Goal: Information Seeking & Learning: Learn about a topic

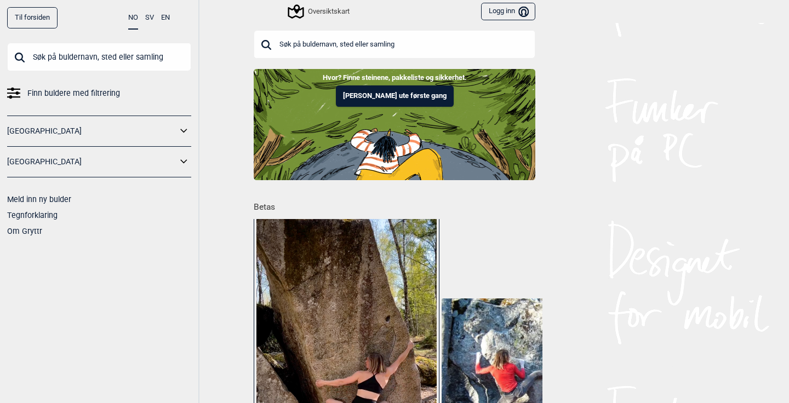
click at [111, 128] on link "[GEOGRAPHIC_DATA]" at bounding box center [92, 131] width 170 height 16
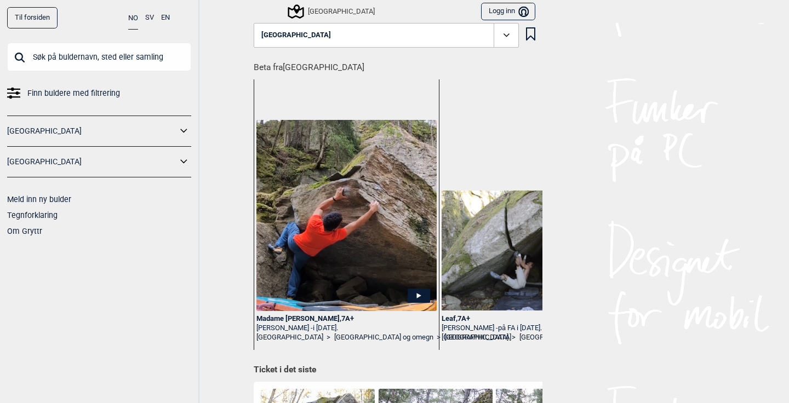
click at [185, 131] on icon at bounding box center [184, 131] width 14 height 16
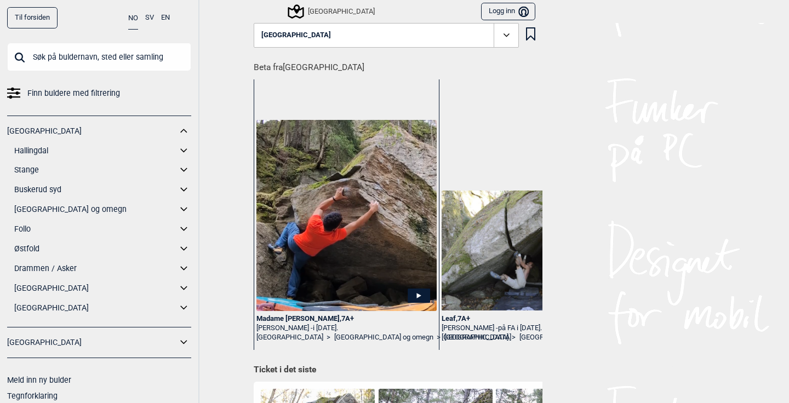
click at [184, 208] on icon at bounding box center [184, 210] width 14 height 16
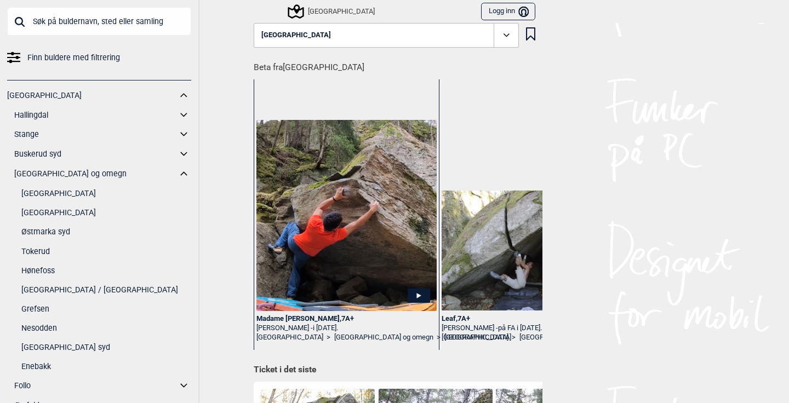
scroll to position [37, 0]
click at [60, 191] on link "[GEOGRAPHIC_DATA]" at bounding box center [106, 193] width 170 height 16
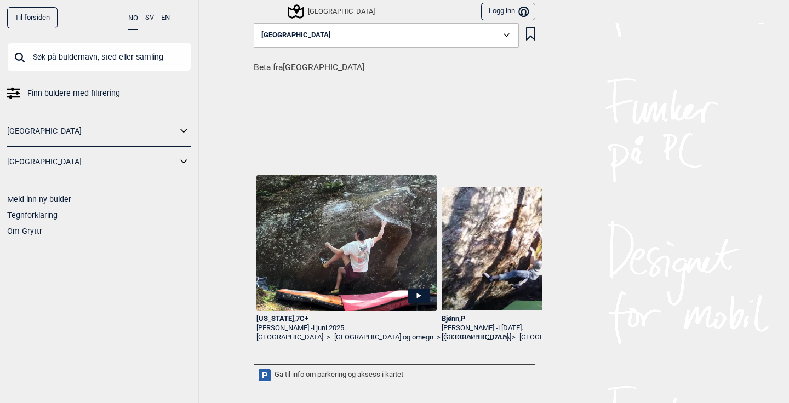
click at [506, 36] on icon at bounding box center [506, 34] width 6 height 3
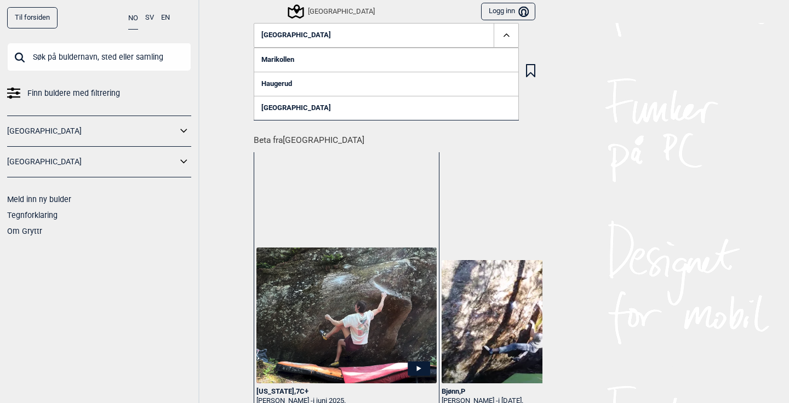
click at [506, 39] on icon at bounding box center [506, 35] width 13 height 13
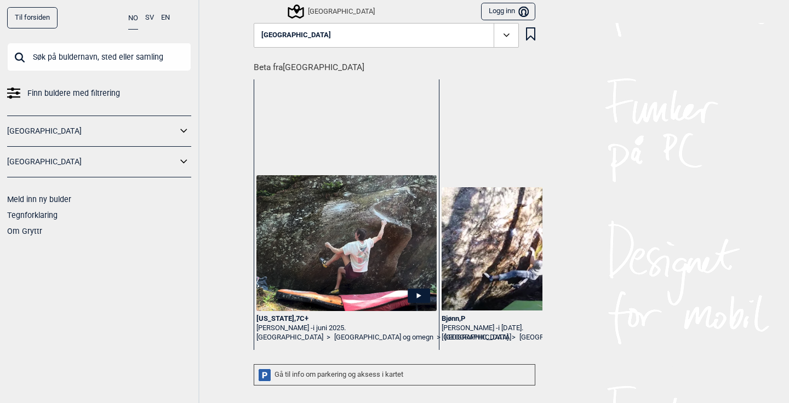
click at [75, 96] on span "Finn buldere med filtrering" at bounding box center [73, 93] width 93 height 16
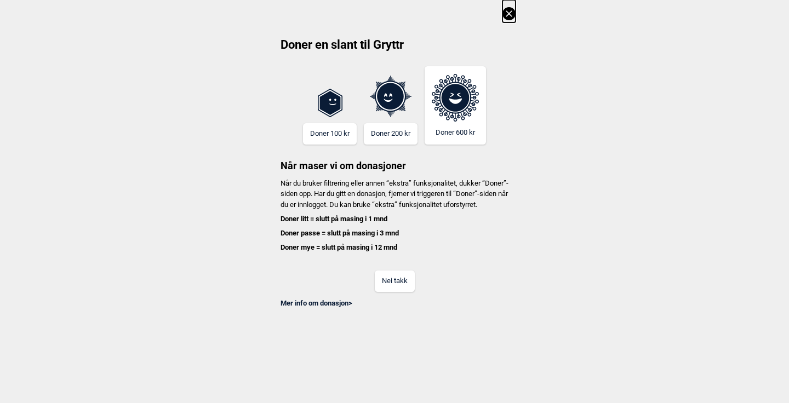
click at [396, 292] on button "Nei takk" at bounding box center [395, 281] width 40 height 21
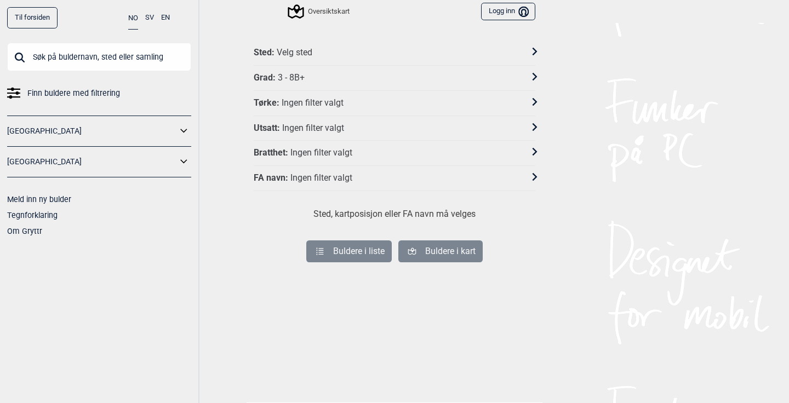
click at [325, 59] on div "Sted : Velg sted" at bounding box center [395, 53] width 282 height 25
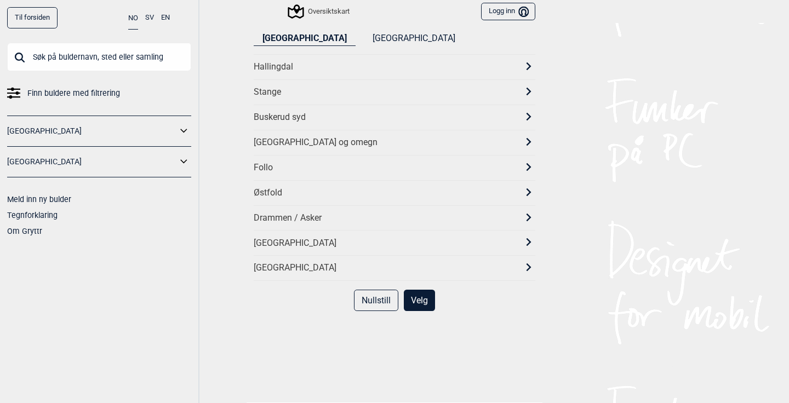
click at [526, 150] on div "[GEOGRAPHIC_DATA] og omegn" at bounding box center [395, 142] width 282 height 25
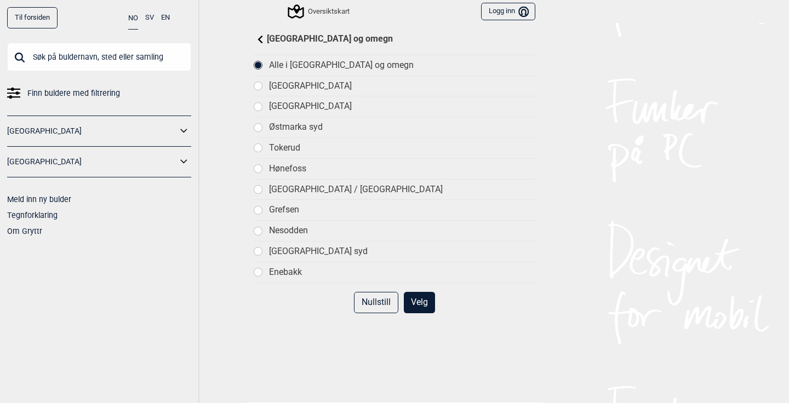
click at [282, 87] on div "[GEOGRAPHIC_DATA]" at bounding box center [402, 87] width 266 height 12
click at [276, 63] on div "Alle i [GEOGRAPHIC_DATA] og omegn" at bounding box center [402, 66] width 266 height 12
click at [413, 303] on button "Velg" at bounding box center [419, 302] width 31 height 21
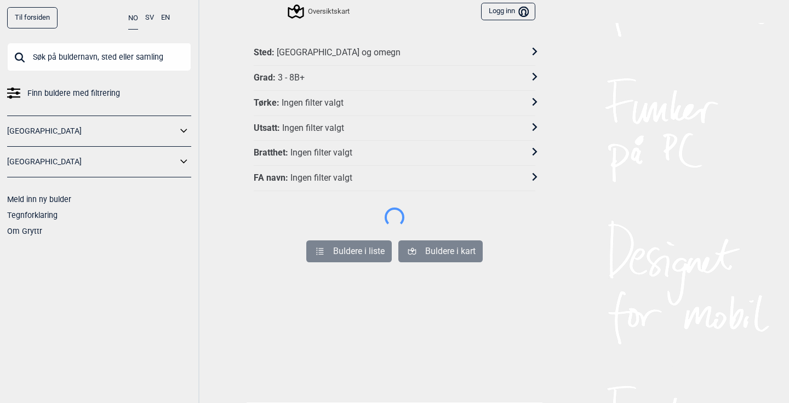
click at [330, 85] on div "Grad : 3 - 8B+" at bounding box center [395, 78] width 282 height 25
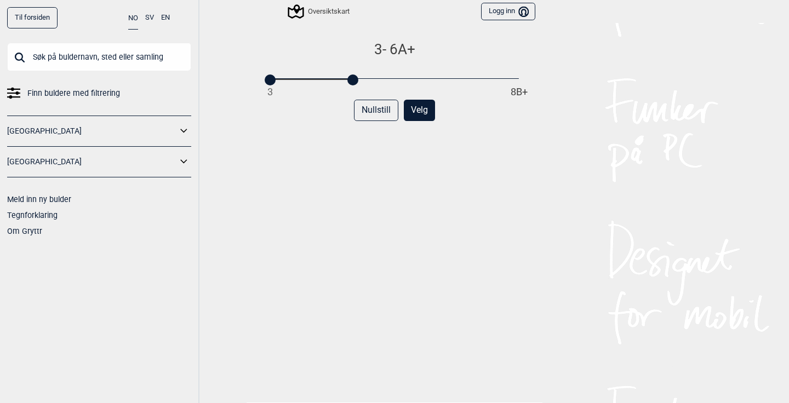
drag, startPoint x: 516, startPoint y: 77, endPoint x: 345, endPoint y: 91, distance: 172.0
click at [345, 91] on div "3 - 6A+ 3 8B+ Nullstill Velg" at bounding box center [395, 230] width 282 height 379
click at [422, 107] on button "Velg" at bounding box center [419, 110] width 31 height 21
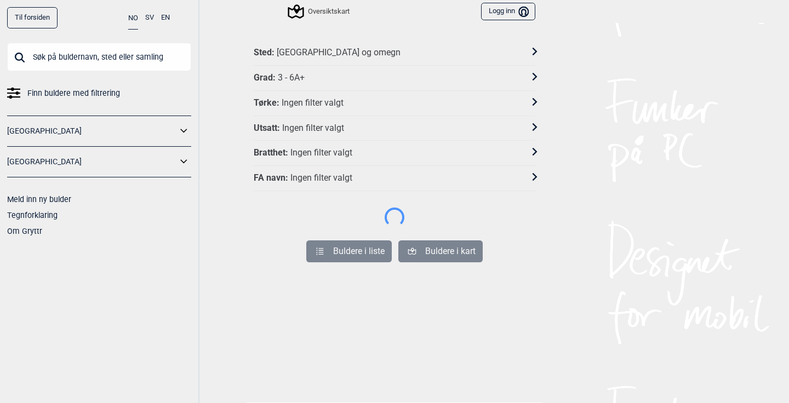
click at [361, 102] on div "Tørke : Ingen filter valgt" at bounding box center [387, 104] width 267 height 12
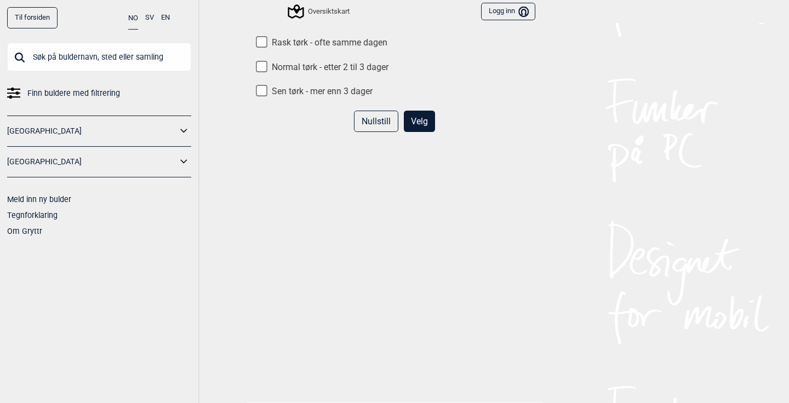
click at [371, 121] on button "Nullstill" at bounding box center [376, 121] width 44 height 21
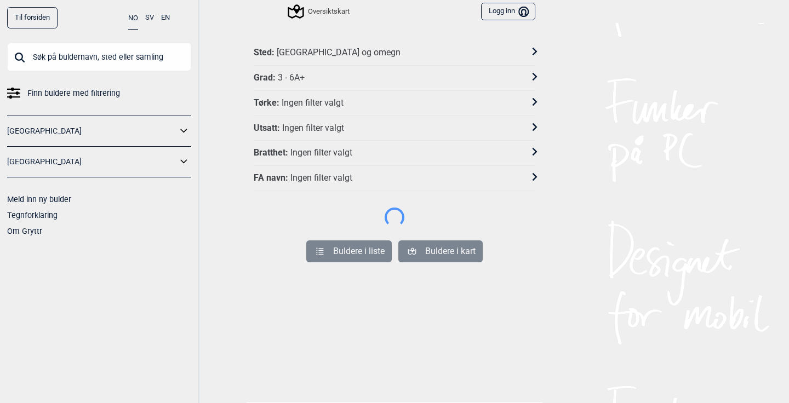
click at [312, 129] on div "Ingen filter valgt" at bounding box center [313, 129] width 62 height 12
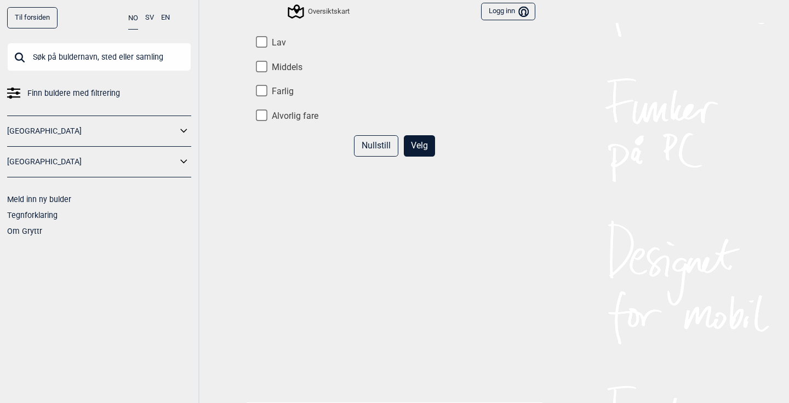
click at [283, 66] on label "Middels" at bounding box center [395, 68] width 282 height 12
click at [267, 66] on input "Middels" at bounding box center [262, 67] width 12 height 12
checkbox input "true"
click at [275, 42] on label "Lav" at bounding box center [395, 43] width 282 height 12
click at [267, 42] on input "Lav" at bounding box center [262, 42] width 12 height 12
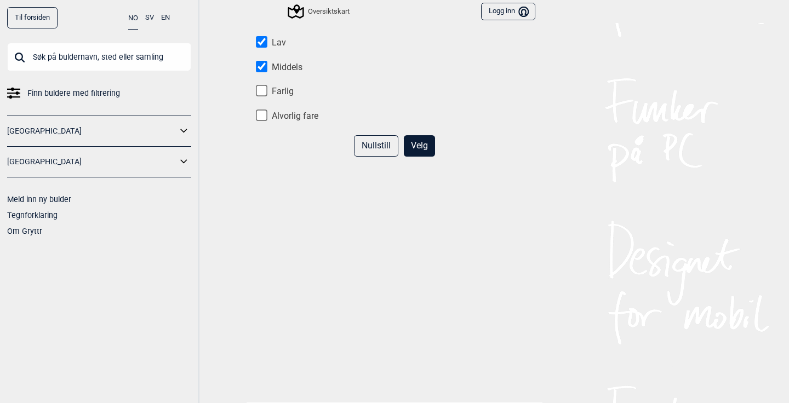
checkbox input "true"
click at [426, 148] on button "Velg" at bounding box center [419, 145] width 31 height 21
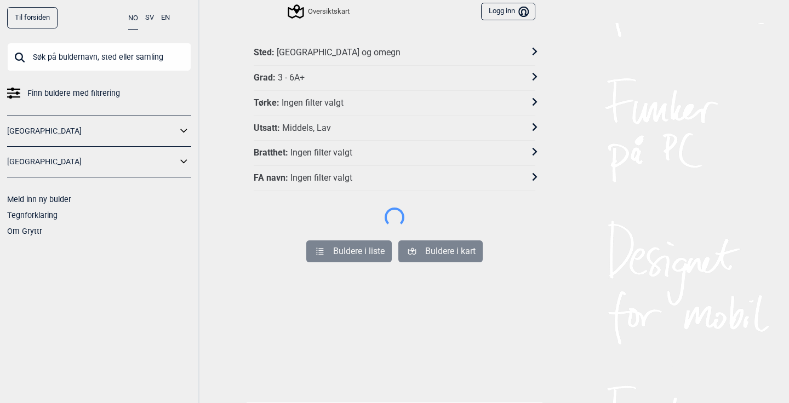
click at [308, 152] on div "Ingen filter valgt" at bounding box center [321, 153] width 62 height 12
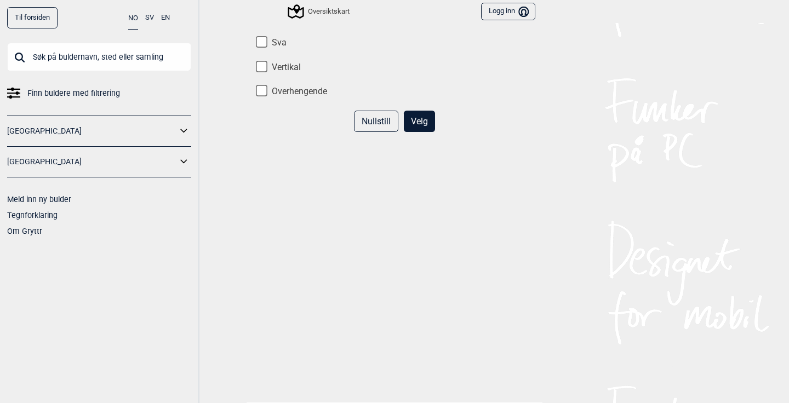
click at [370, 120] on button "Nullstill" at bounding box center [376, 121] width 44 height 21
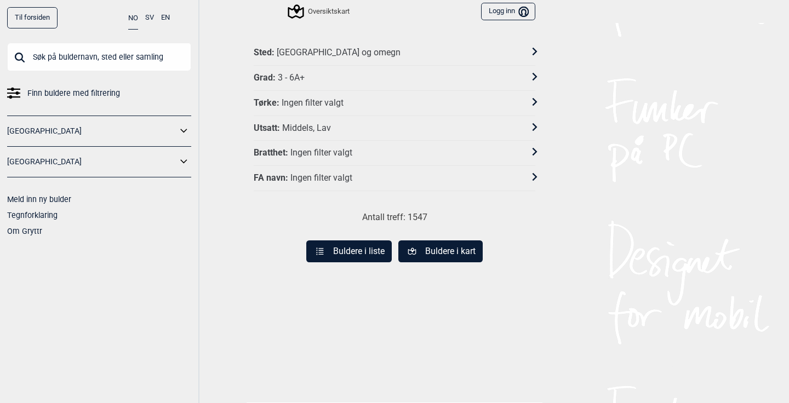
click at [299, 180] on div "Ingen filter valgt" at bounding box center [321, 179] width 62 height 12
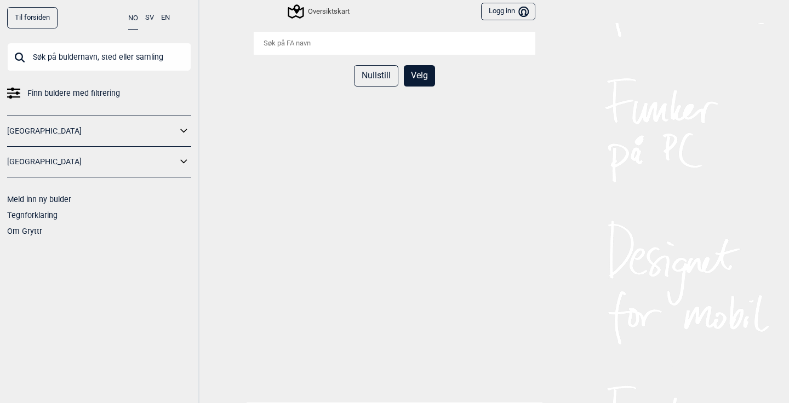
click at [371, 73] on button "Nullstill" at bounding box center [376, 75] width 44 height 21
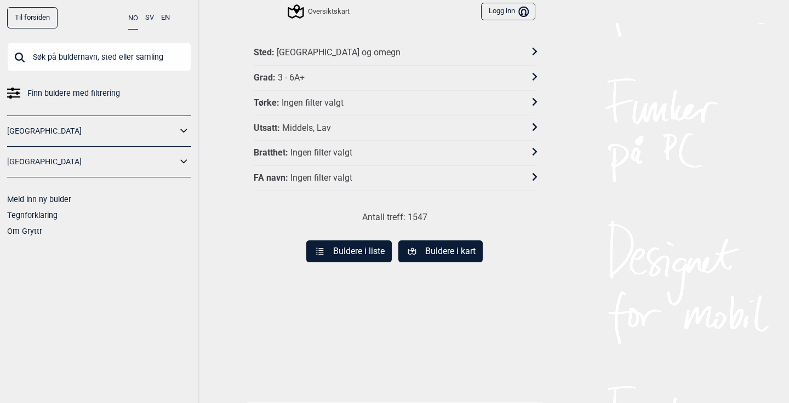
click at [442, 250] on button "Buldere i kart" at bounding box center [440, 251] width 84 height 22
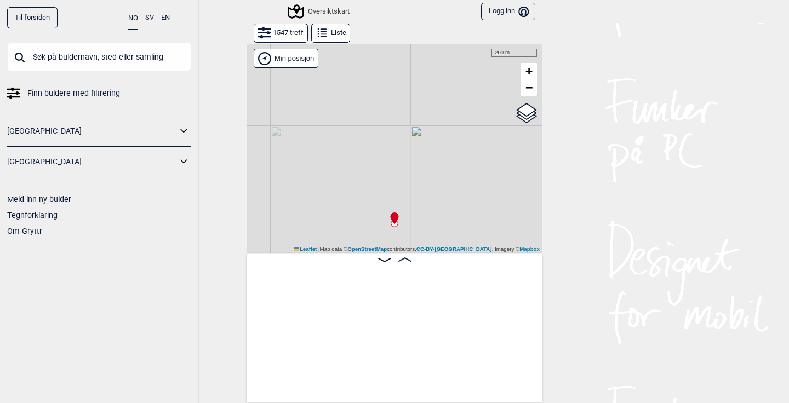
scroll to position [0, 86]
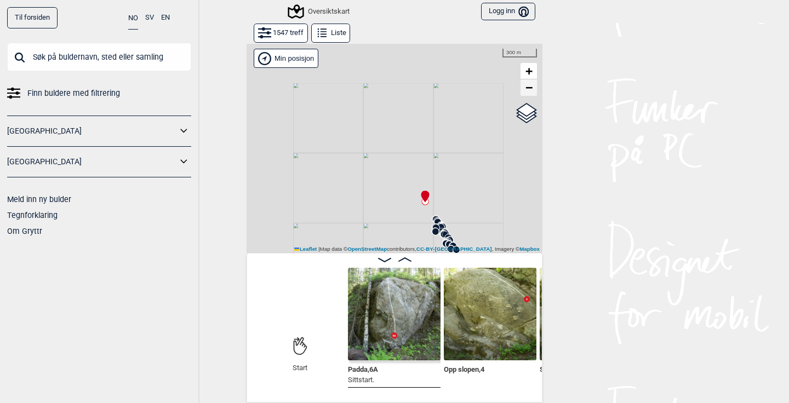
click at [530, 90] on span "−" at bounding box center [528, 88] width 7 height 14
drag, startPoint x: 461, startPoint y: 216, endPoint x: 461, endPoint y: 90, distance: 125.4
click at [461, 90] on div "Gol [GEOGRAPHIC_DATA] Kolomoen [GEOGRAPHIC_DATA] [GEOGRAPHIC_DATA][PERSON_NAME]…" at bounding box center [394, 148] width 296 height 210
click at [528, 94] on span "−" at bounding box center [528, 88] width 7 height 14
click at [528, 91] on span "−" at bounding box center [528, 88] width 7 height 14
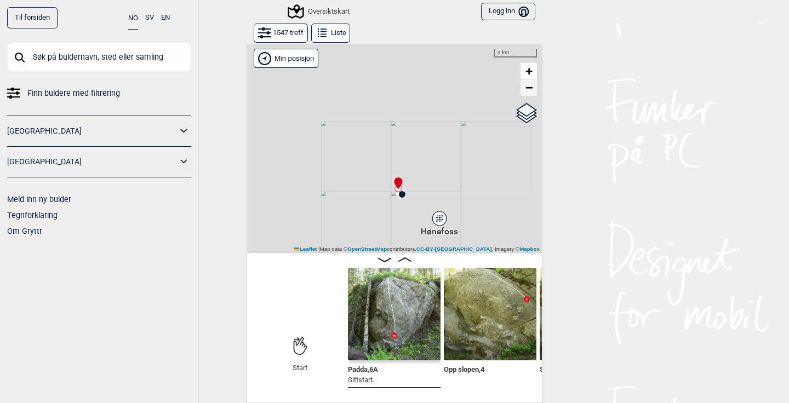
click at [528, 91] on span "−" at bounding box center [528, 88] width 7 height 14
drag, startPoint x: 444, startPoint y: 226, endPoint x: 381, endPoint y: 122, distance: 121.4
click at [381, 122] on div at bounding box center [394, 148] width 296 height 210
drag, startPoint x: 321, startPoint y: 221, endPoint x: 433, endPoint y: 99, distance: 165.6
click at [433, 99] on div at bounding box center [394, 148] width 296 height 210
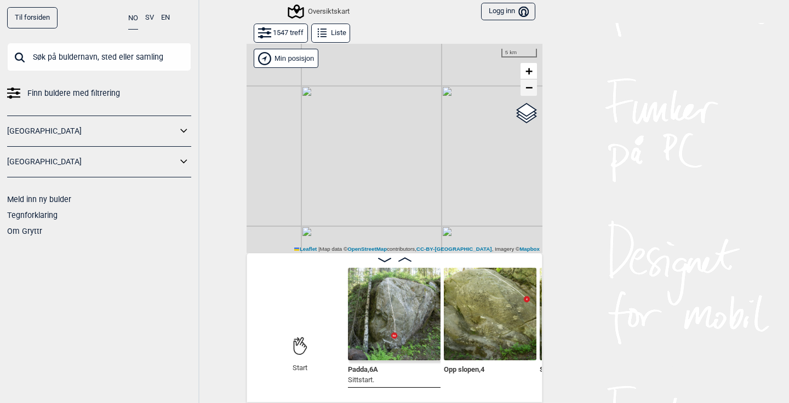
click at [528, 90] on span "−" at bounding box center [528, 88] width 7 height 14
click at [365, 128] on div "Hallingdal Stange [GEOGRAPHIC_DATA] syd [GEOGRAPHIC_DATA] og omegn [GEOGRAPHIC_…" at bounding box center [394, 148] width 296 height 210
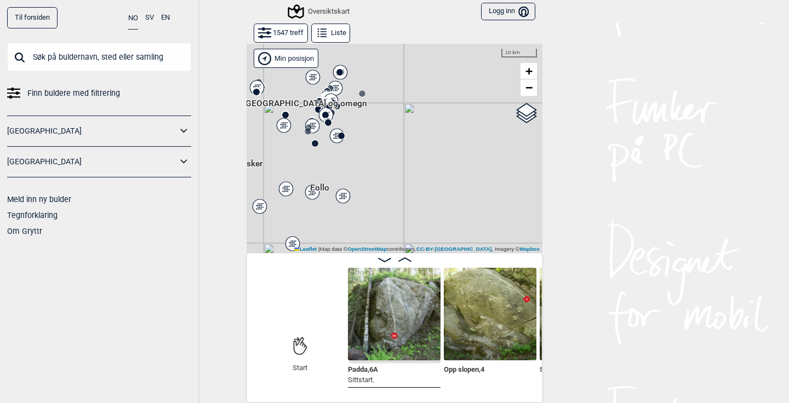
drag, startPoint x: 491, startPoint y: 169, endPoint x: 394, endPoint y: 113, distance: 111.4
click at [394, 113] on div "Hallingdal Stange [GEOGRAPHIC_DATA] syd [GEOGRAPHIC_DATA] og omegn [GEOGRAPHIC_…" at bounding box center [394, 148] width 296 height 210
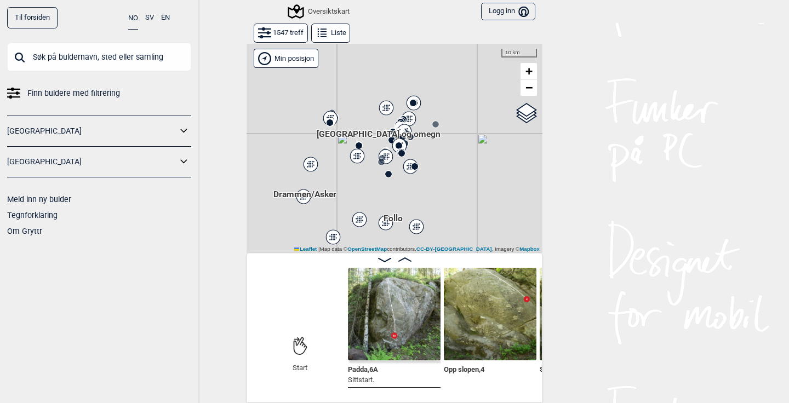
drag, startPoint x: 357, startPoint y: 119, endPoint x: 430, endPoint y: 150, distance: 79.6
click at [430, 150] on div "Hallingdal Stange [GEOGRAPHIC_DATA] syd [GEOGRAPHIC_DATA] og omegn [GEOGRAPHIC_…" at bounding box center [394, 148] width 296 height 210
click at [525, 71] on span "+" at bounding box center [528, 71] width 7 height 14
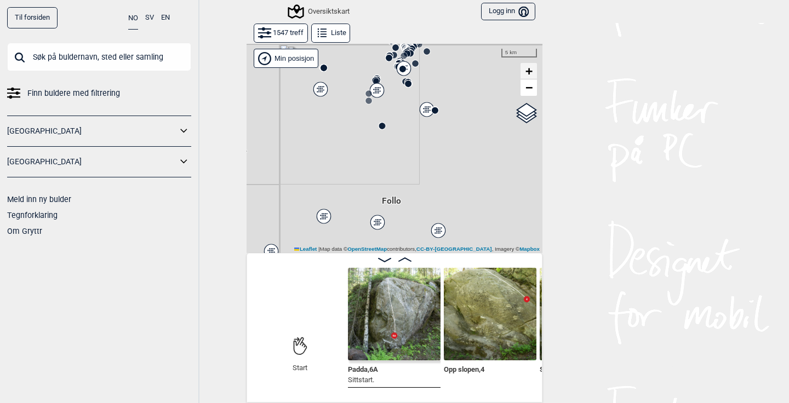
click at [525, 71] on span "+" at bounding box center [528, 71] width 7 height 14
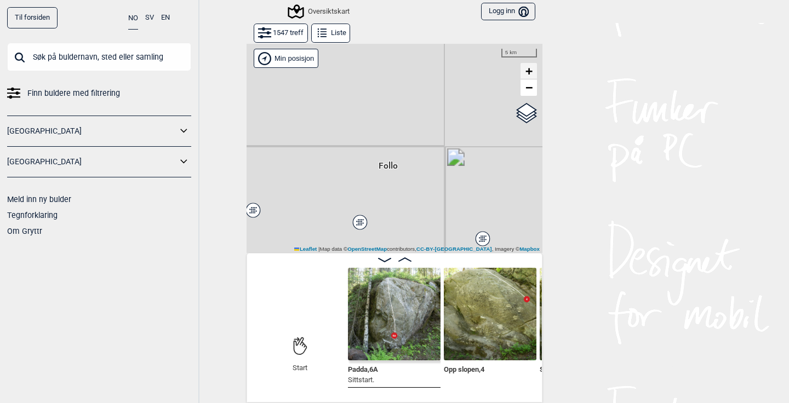
click at [525, 71] on span "+" at bounding box center [528, 71] width 7 height 14
drag, startPoint x: 376, startPoint y: 78, endPoint x: 418, endPoint y: 212, distance: 140.2
click at [418, 212] on div "Gol [GEOGRAPHIC_DATA] Kolomoen [GEOGRAPHIC_DATA] [GEOGRAPHIC_DATA][PERSON_NAME]…" at bounding box center [394, 148] width 296 height 210
drag, startPoint x: 414, startPoint y: 71, endPoint x: 397, endPoint y: 231, distance: 160.4
click at [397, 231] on div "Gol [GEOGRAPHIC_DATA] Kolomoen [GEOGRAPHIC_DATA] [GEOGRAPHIC_DATA][PERSON_NAME]…" at bounding box center [394, 148] width 296 height 210
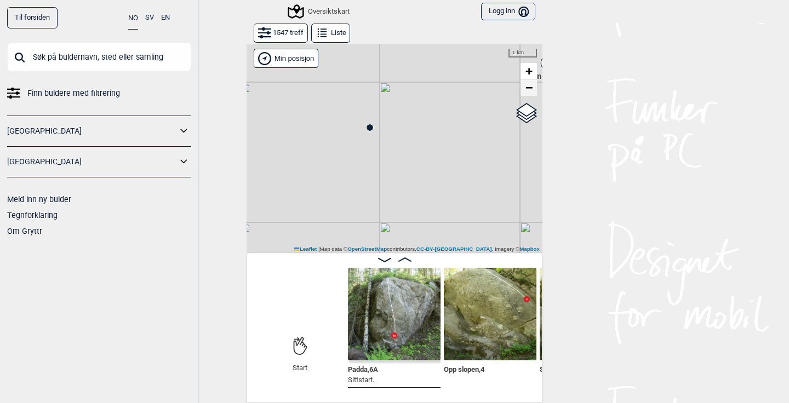
click at [528, 85] on span "−" at bounding box center [528, 88] width 7 height 14
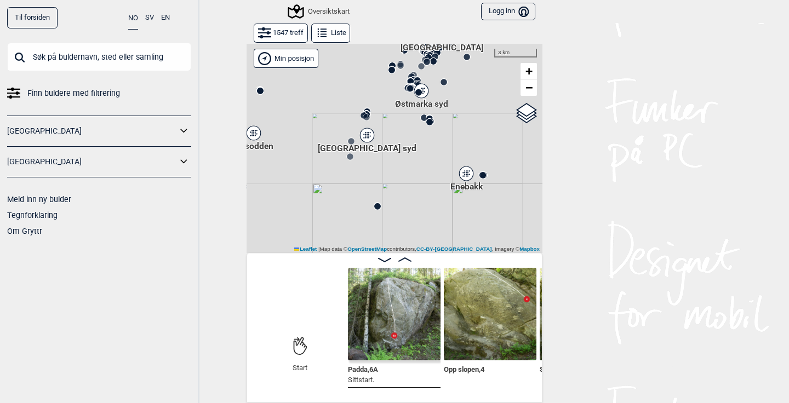
drag, startPoint x: 387, startPoint y: 90, endPoint x: 370, endPoint y: 183, distance: 94.7
click at [370, 183] on div "Gol [GEOGRAPHIC_DATA] Kolomoen [GEOGRAPHIC_DATA] [GEOGRAPHIC_DATA][PERSON_NAME]…" at bounding box center [394, 148] width 296 height 210
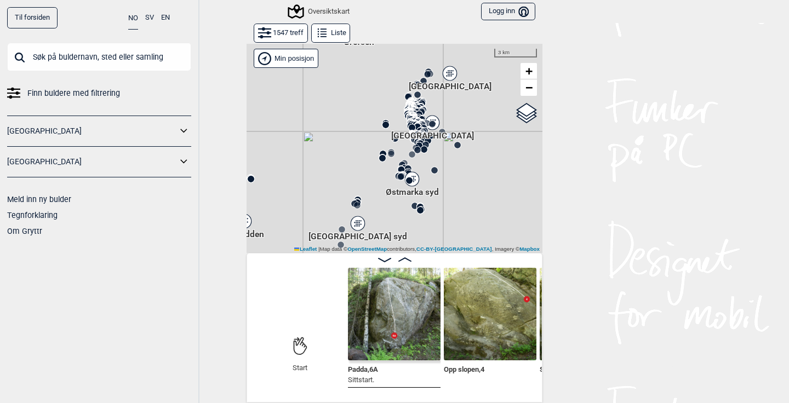
drag, startPoint x: 395, startPoint y: 92, endPoint x: 398, endPoint y: 118, distance: 26.5
click at [398, 118] on div "Gol [GEOGRAPHIC_DATA] Kolomoen [GEOGRAPHIC_DATA] [GEOGRAPHIC_DATA][PERSON_NAME]…" at bounding box center [394, 148] width 296 height 210
click at [525, 68] on span "+" at bounding box center [528, 71] width 7 height 14
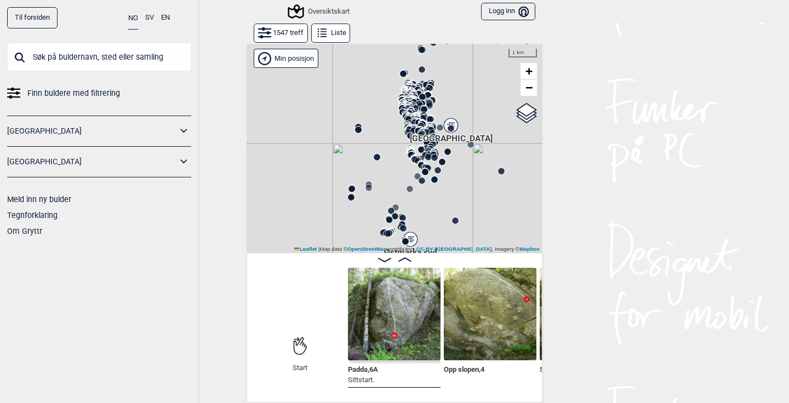
drag, startPoint x: 426, startPoint y: 96, endPoint x: 406, endPoint y: 179, distance: 84.4
click at [406, 179] on div "Gol [GEOGRAPHIC_DATA] Kolomoen [GEOGRAPHIC_DATA] [GEOGRAPHIC_DATA][PERSON_NAME]…" at bounding box center [394, 148] width 296 height 210
click at [528, 70] on span "+" at bounding box center [528, 71] width 7 height 14
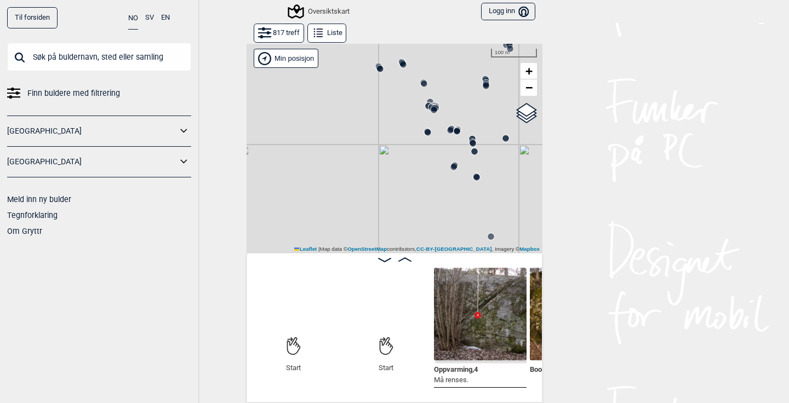
scroll to position [0, 86]
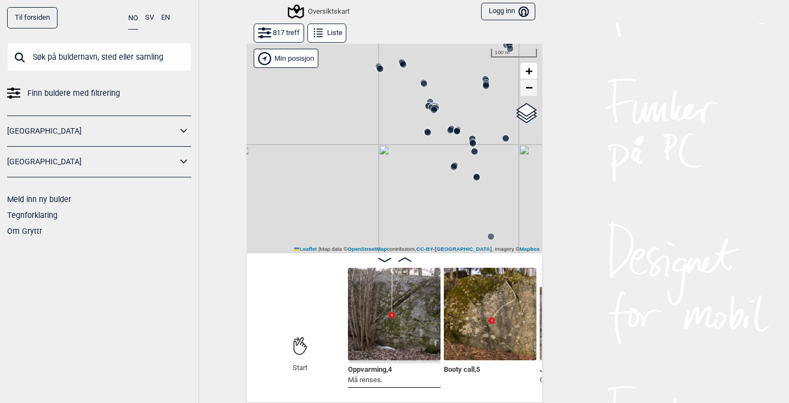
click at [526, 89] on span "−" at bounding box center [528, 88] width 7 height 14
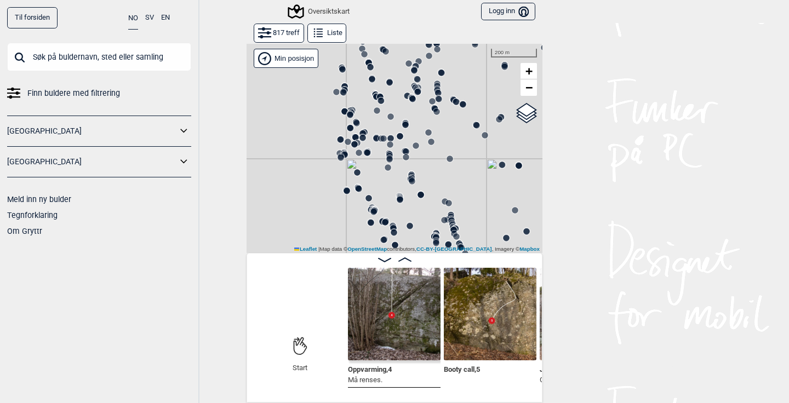
drag, startPoint x: 353, startPoint y: 95, endPoint x: 313, endPoint y: 140, distance: 60.5
click at [313, 140] on div "Gol [GEOGRAPHIC_DATA] Kolomoen [GEOGRAPHIC_DATA] [GEOGRAPHIC_DATA][PERSON_NAME]…" at bounding box center [394, 148] width 296 height 210
click at [528, 73] on span "+" at bounding box center [528, 71] width 7 height 14
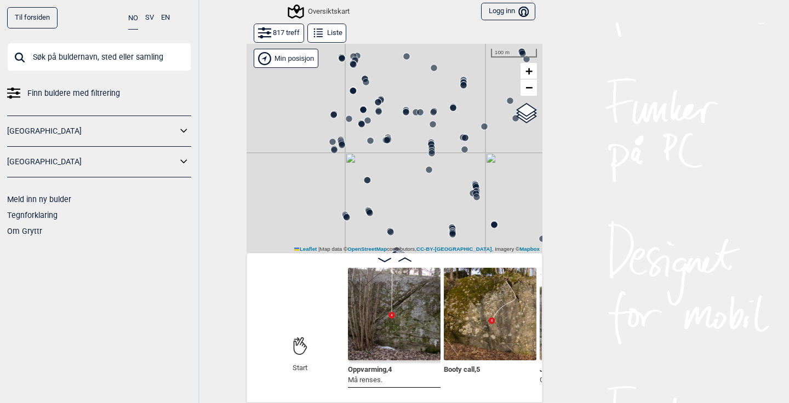
drag, startPoint x: 303, startPoint y: 107, endPoint x: 350, endPoint y: 165, distance: 74.8
click at [350, 165] on div "Gol [GEOGRAPHIC_DATA] Kolomoen [GEOGRAPHIC_DATA] [GEOGRAPHIC_DATA][PERSON_NAME]…" at bounding box center [394, 148] width 296 height 210
click at [529, 91] on span "−" at bounding box center [528, 88] width 7 height 14
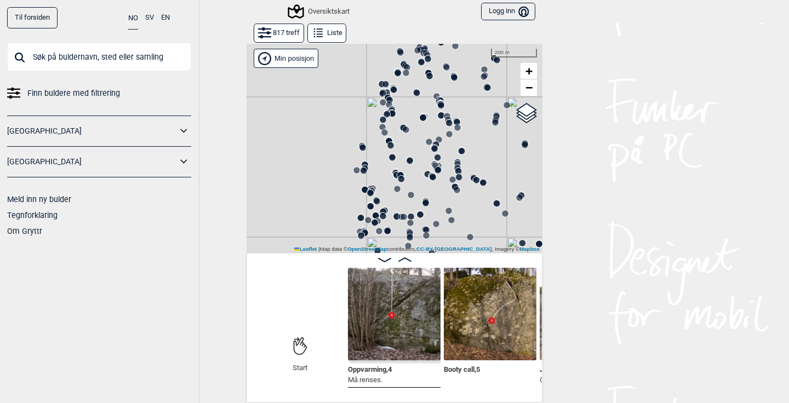
drag, startPoint x: 394, startPoint y: 95, endPoint x: 391, endPoint y: 144, distance: 49.4
click at [391, 144] on circle at bounding box center [390, 145] width 7 height 7
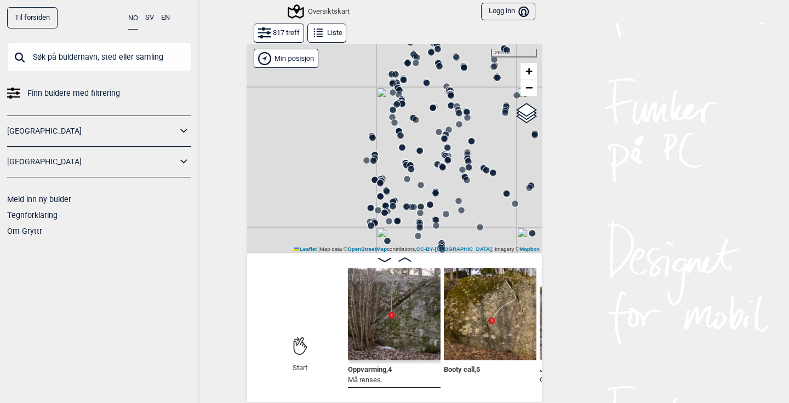
drag, startPoint x: 382, startPoint y: 182, endPoint x: 392, endPoint y: 173, distance: 13.9
click at [392, 173] on div "Gol [GEOGRAPHIC_DATA] Kolomoen [GEOGRAPHIC_DATA] [GEOGRAPHIC_DATA][PERSON_NAME]…" at bounding box center [394, 148] width 296 height 210
click at [447, 158] on circle at bounding box center [447, 160] width 7 height 7
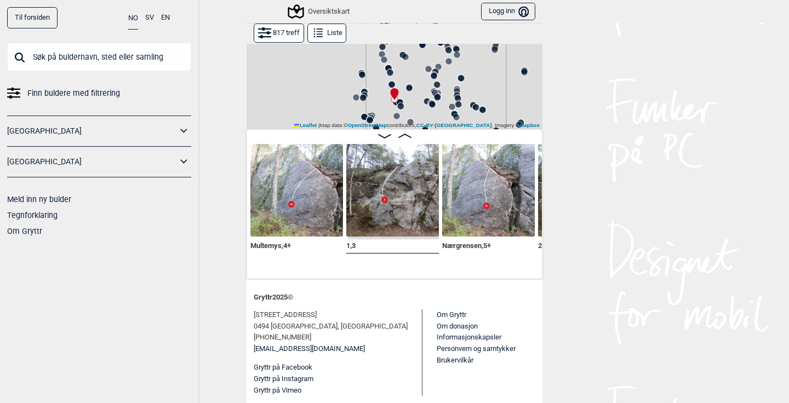
scroll to position [43, 0]
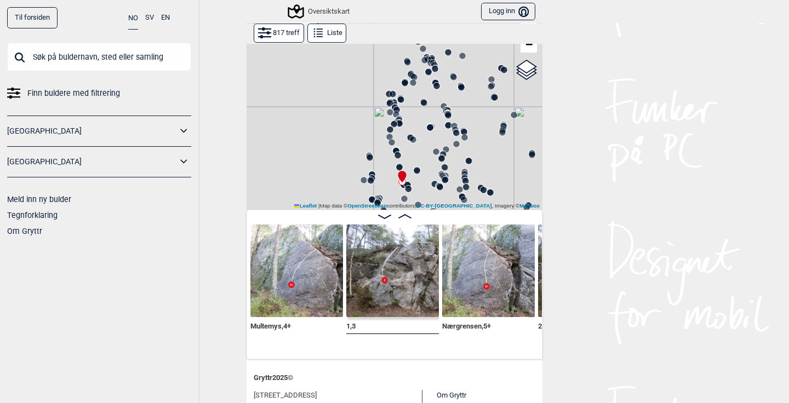
drag, startPoint x: 426, startPoint y: 85, endPoint x: 433, endPoint y: 87, distance: 8.0
click at [433, 87] on div "Gol [GEOGRAPHIC_DATA] Kolomoen [GEOGRAPHIC_DATA] [GEOGRAPHIC_DATA][PERSON_NAME]…" at bounding box center [394, 105] width 296 height 210
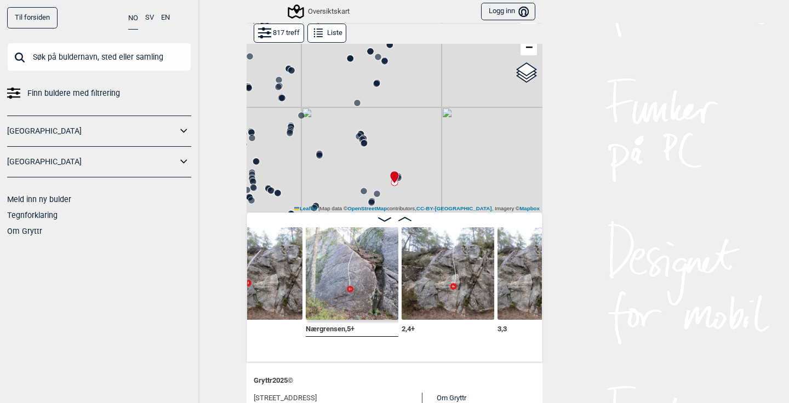
scroll to position [0, 22853]
